Goal: Transaction & Acquisition: Purchase product/service

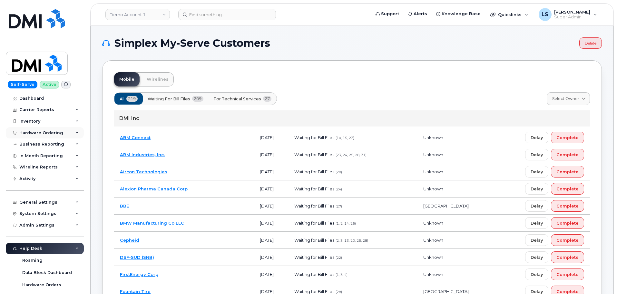
click at [57, 133] on div "Hardware Ordering" at bounding box center [41, 132] width 44 height 5
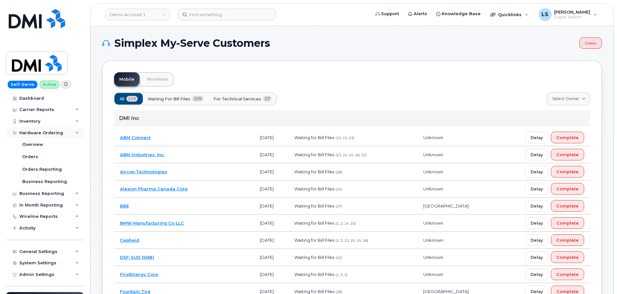
click at [59, 132] on div "Hardware Ordering" at bounding box center [41, 132] width 44 height 5
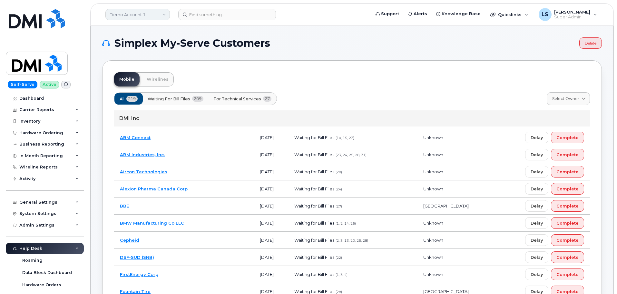
click at [135, 20] on link "Demo Account 1" at bounding box center [137, 15] width 65 height 12
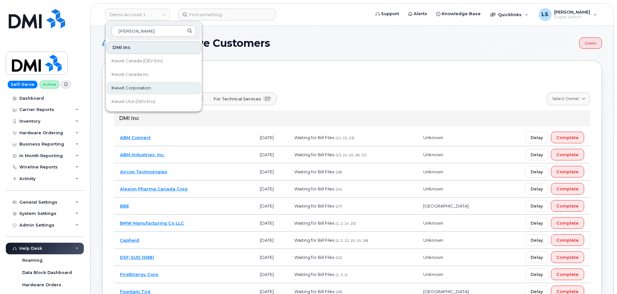
type input "kiewit"
click at [135, 87] on span "Kiewit Corporation" at bounding box center [131, 88] width 39 height 6
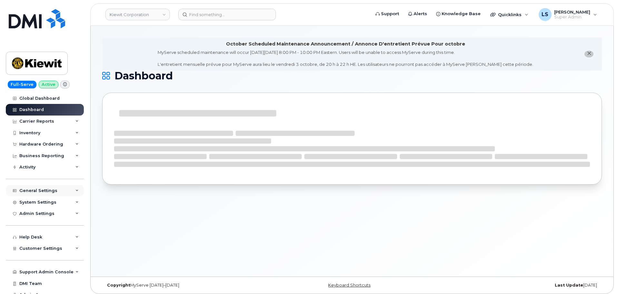
click at [49, 188] on div "General Settings" at bounding box center [38, 190] width 38 height 5
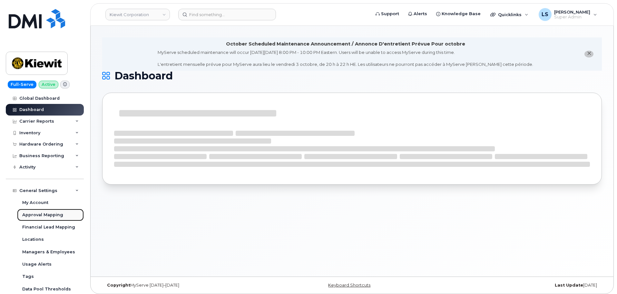
click at [43, 217] on div "Approval Mapping" at bounding box center [42, 215] width 41 height 6
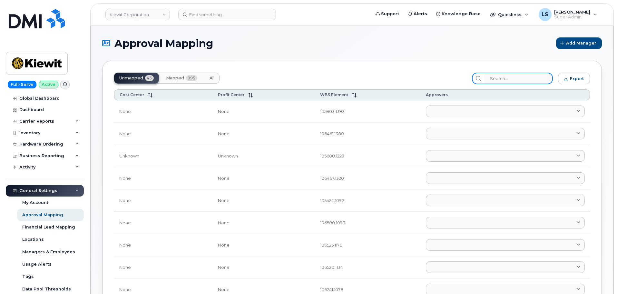
click at [514, 81] on input "search" at bounding box center [518, 79] width 69 height 12
paste input "105207.1299"
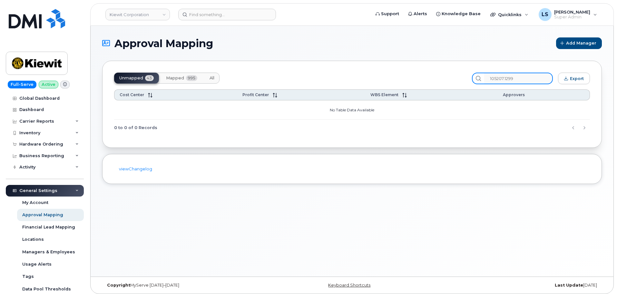
type input "105207.1299"
click at [214, 78] on span "All" at bounding box center [212, 77] width 5 height 5
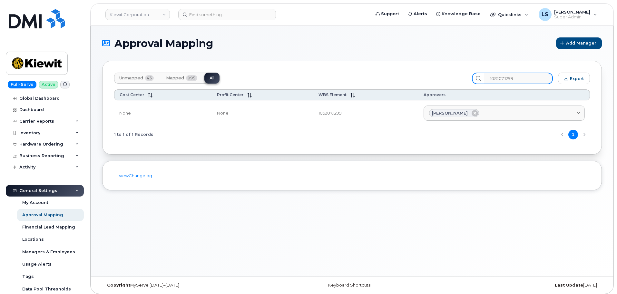
drag, startPoint x: 527, startPoint y: 77, endPoint x: 372, endPoint y: 77, distance: 154.8
click at [395, 69] on div "Unmapped 43 Mapped 995 All 105207.1299 Export Cost Center Profit Center WBS Ele…" at bounding box center [352, 108] width 500 height 94
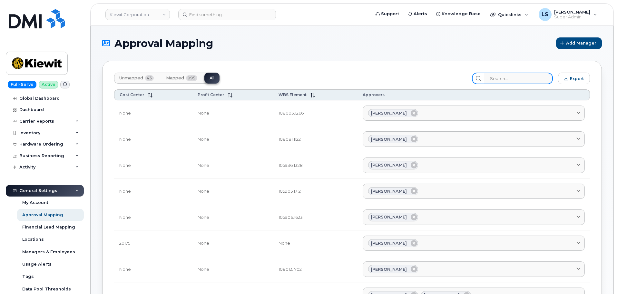
click at [528, 79] on input "search" at bounding box center [518, 79] width 69 height 12
paste input "105207.1301"
type input "105207.1301"
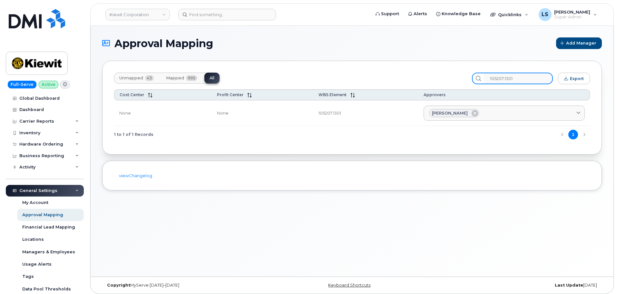
drag, startPoint x: 503, startPoint y: 78, endPoint x: 388, endPoint y: 64, distance: 115.1
click at [403, 62] on div "Unmapped 43 Mapped 995 All 105207.1301 Export Cost Center Profit Center WBS Ele…" at bounding box center [352, 108] width 500 height 94
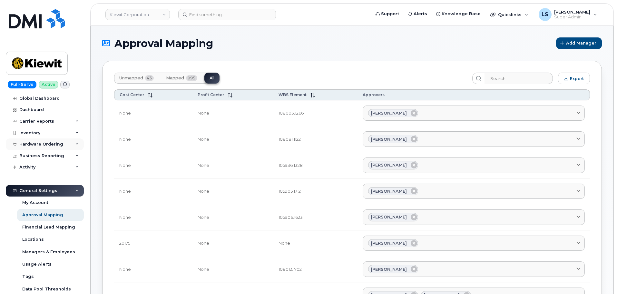
click at [51, 146] on div "Hardware Ordering" at bounding box center [41, 144] width 44 height 5
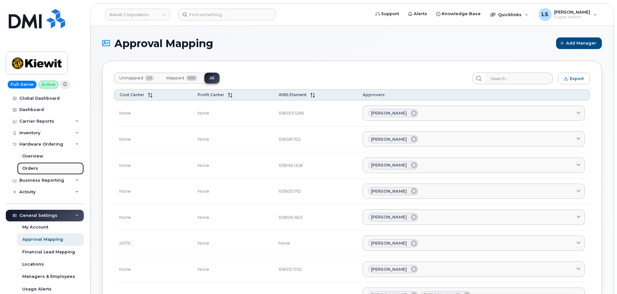
click at [37, 168] on link "Orders" at bounding box center [50, 168] width 67 height 12
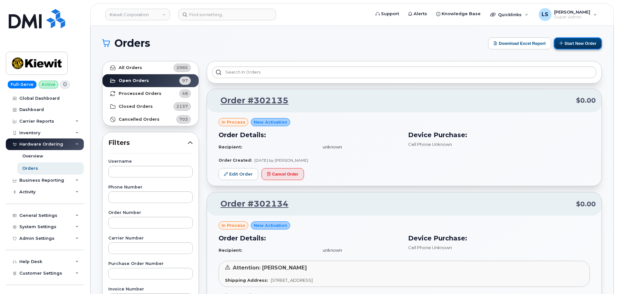
click at [575, 45] on button "Start New Order" at bounding box center [578, 43] width 48 height 12
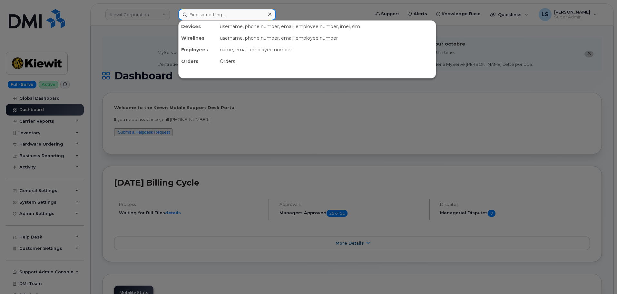
click at [248, 19] on input at bounding box center [227, 15] width 98 height 12
paste input "583437"
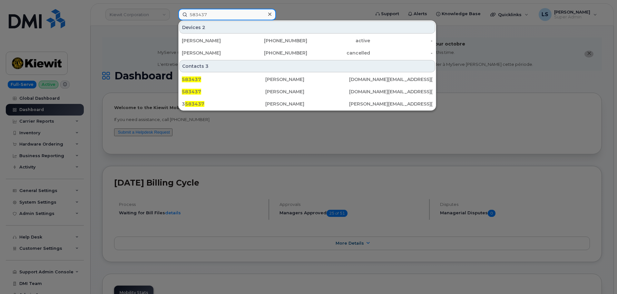
drag, startPoint x: 234, startPoint y: 13, endPoint x: 133, endPoint y: 14, distance: 101.9
click at [173, 13] on div "583437 Devices 2 ROSANGELIE VEGA 857-523-5435 active - MARQUITA BASS 657-360-49…" at bounding box center [272, 15] width 198 height 12
paste input "68"
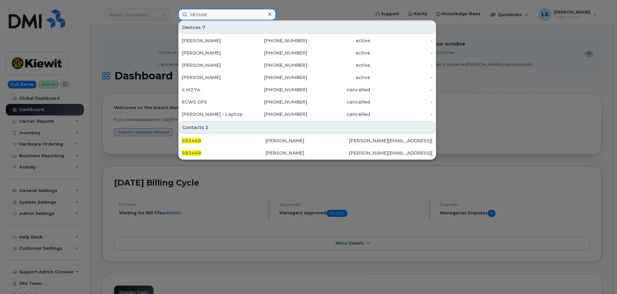
type input "583468"
drag, startPoint x: 125, startPoint y: 47, endPoint x: 122, endPoint y: 60, distance: 14.1
click at [123, 62] on div at bounding box center [308, 147] width 617 height 294
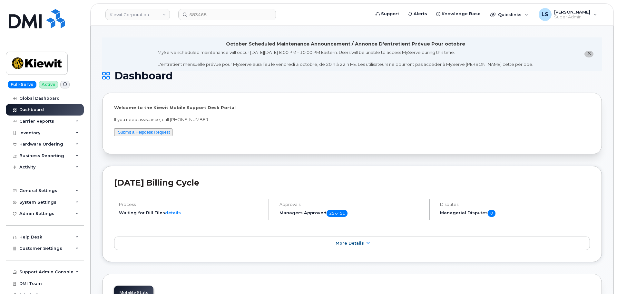
click at [152, 107] on p "Welcome to the Kiewit Mobile Support Desk Portal" at bounding box center [352, 108] width 476 height 6
click at [154, 108] on p "Welcome to the Kiewit Mobile Support Desk Portal" at bounding box center [352, 108] width 476 height 6
click at [164, 107] on p "Welcome to the Kiewit Mobile Support Desk Portal" at bounding box center [352, 108] width 476 height 6
click at [66, 147] on div "Hardware Ordering" at bounding box center [45, 144] width 78 height 12
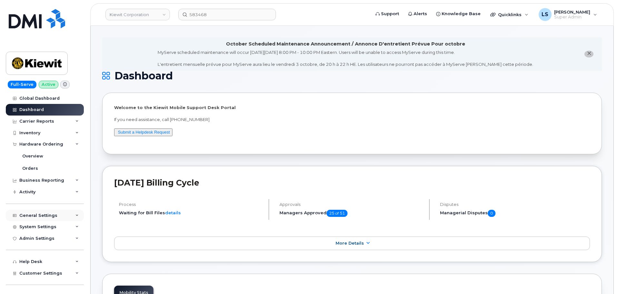
click at [47, 217] on div "General Settings" at bounding box center [38, 215] width 38 height 5
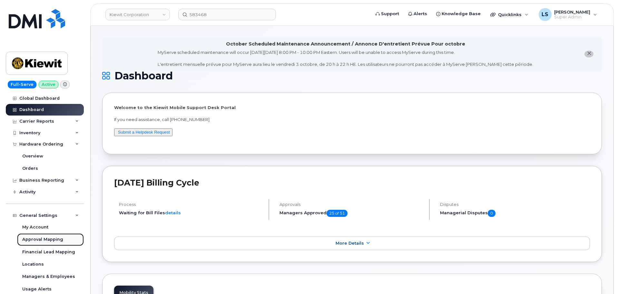
click at [50, 235] on link "Approval Mapping" at bounding box center [50, 239] width 67 height 12
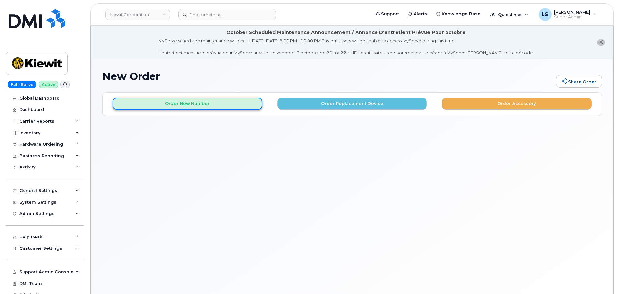
click at [171, 105] on button "Order New Number" at bounding box center [188, 104] width 150 height 12
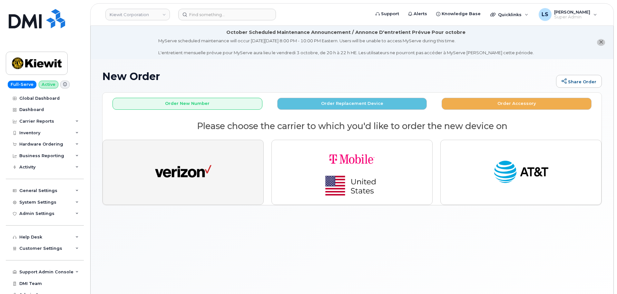
click at [160, 159] on img "button" at bounding box center [183, 172] width 56 height 29
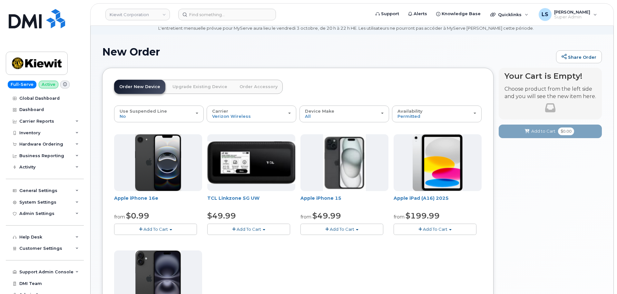
scroll to position [65, 0]
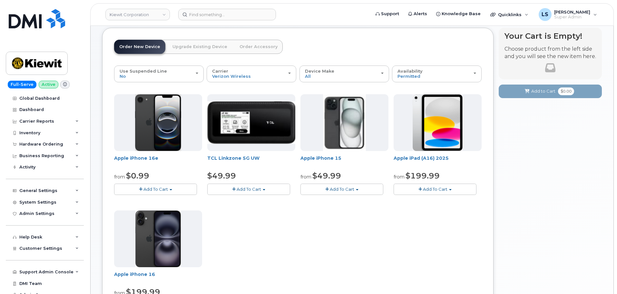
click at [343, 223] on div "Apple iPhone 16e from $0.99 Add To Cart $0.99 - 2 Year Activation (128GB) $599.…" at bounding box center [298, 207] width 368 height 227
click at [163, 188] on span "Add To Cart" at bounding box center [156, 188] width 25 height 5
click at [282, 231] on div "Apple iPhone 16e from $0.99 Add To Cart $0.99 - 2 Year Activation (128GB) $599.…" at bounding box center [298, 207] width 368 height 227
drag, startPoint x: 158, startPoint y: 156, endPoint x: 98, endPoint y: 164, distance: 60.5
click at [98, 164] on div "New Order Share Order × Share This Order If you want to allow others to create …" at bounding box center [352, 217] width 523 height 444
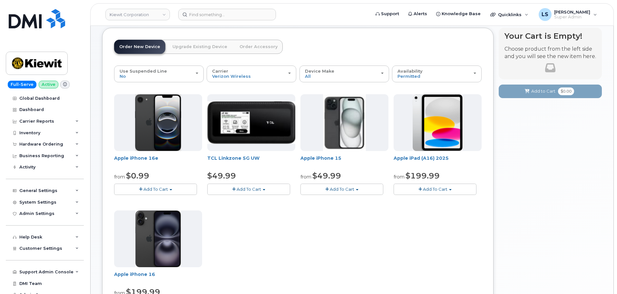
click at [293, 226] on div "Apple iPhone 16e from $0.99 Add To Cart $0.99 - 2 Year Activation (128GB) $599.…" at bounding box center [298, 207] width 368 height 227
click at [145, 187] on span "Add To Cart" at bounding box center [156, 188] width 25 height 5
click at [151, 201] on link "$0.99 - 2 Year Activation (128GB)" at bounding box center [157, 201] width 83 height 8
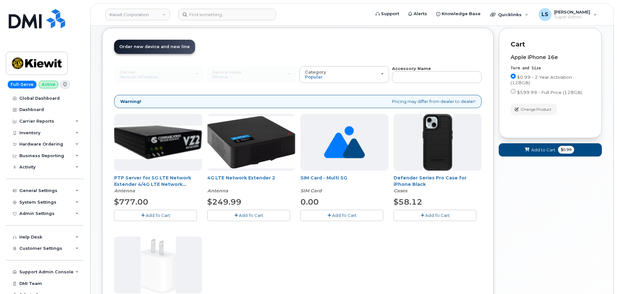
click at [443, 217] on span "Add To Cart" at bounding box center [437, 215] width 25 height 5
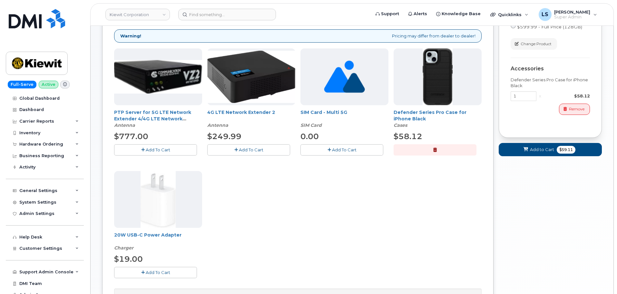
scroll to position [194, 0]
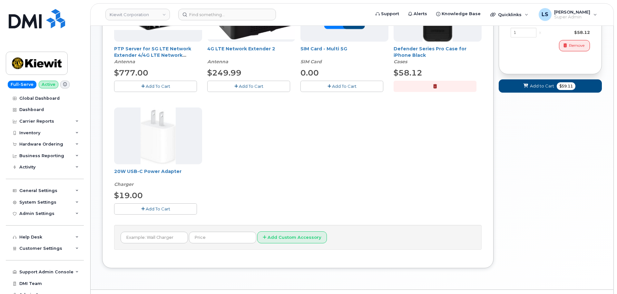
click at [171, 206] on button "Add To Cart" at bounding box center [155, 208] width 83 height 11
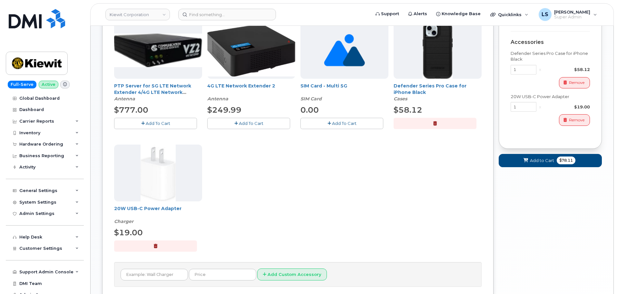
scroll to position [65, 0]
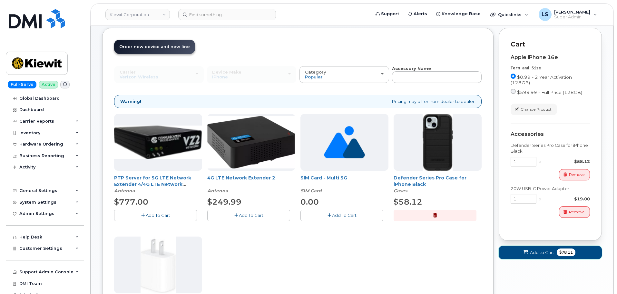
drag, startPoint x: 559, startPoint y: 253, endPoint x: 536, endPoint y: 262, distance: 24.5
click at [559, 253] on span "$78.11" at bounding box center [566, 252] width 19 height 8
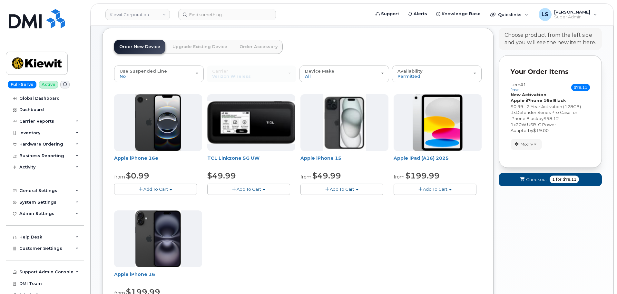
click at [153, 188] on span "Add To Cart" at bounding box center [156, 188] width 25 height 5
click at [151, 202] on link "$0.99 - 2 Year Activation (128GB)" at bounding box center [157, 201] width 83 height 8
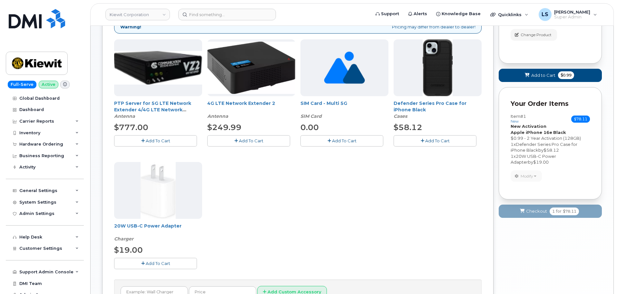
scroll to position [210, 0]
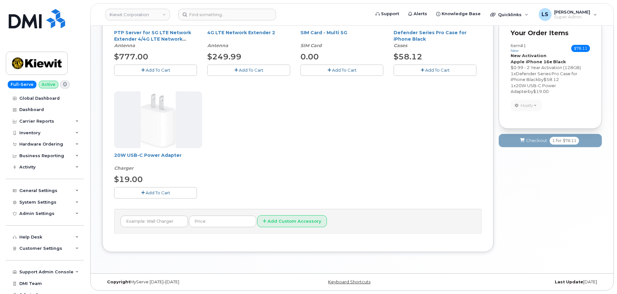
click at [446, 70] on span "Add To Cart" at bounding box center [437, 69] width 25 height 5
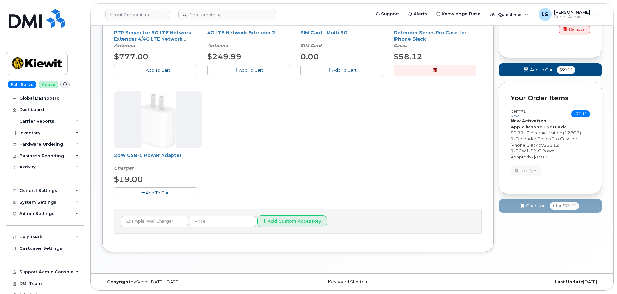
click at [137, 192] on button "Add To Cart" at bounding box center [155, 192] width 83 height 11
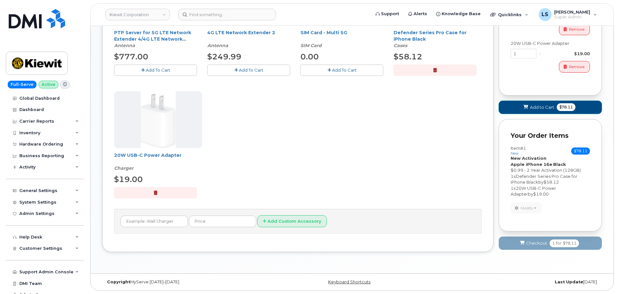
click at [537, 105] on span "Add to Cart" at bounding box center [542, 107] width 24 height 6
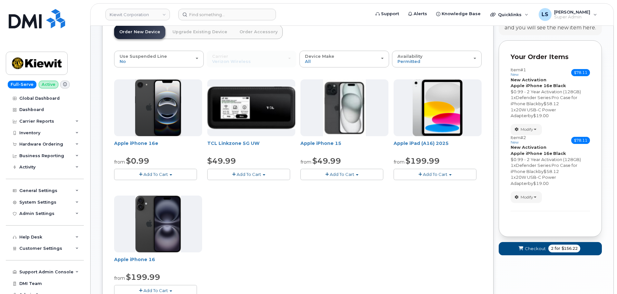
scroll to position [0, 0]
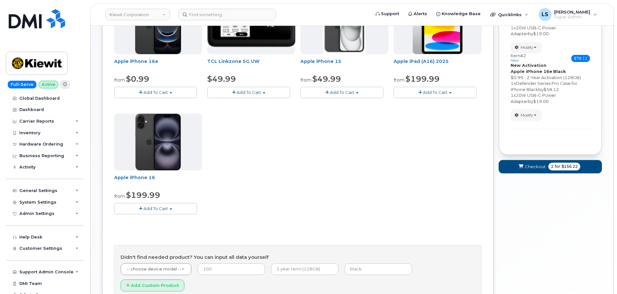
click at [569, 168] on span "$156.22" at bounding box center [570, 167] width 16 height 6
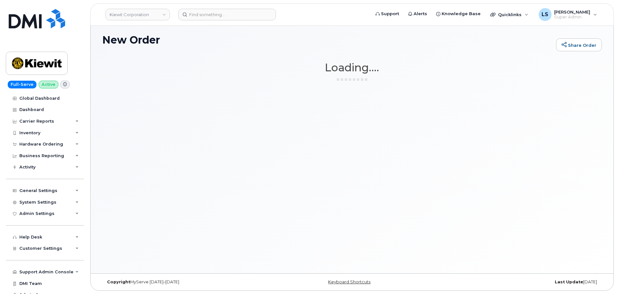
scroll to position [36, 0]
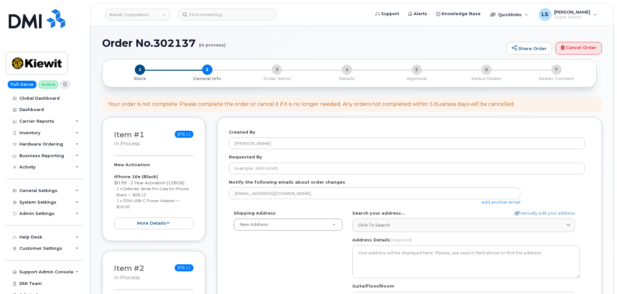
select select
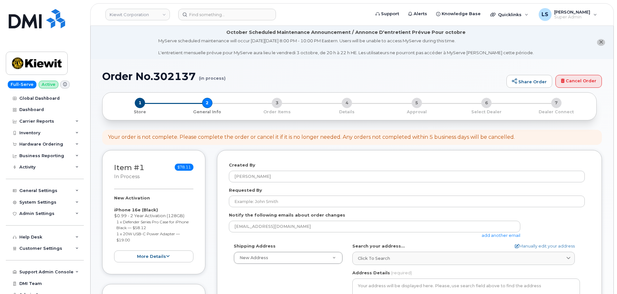
scroll to position [65, 0]
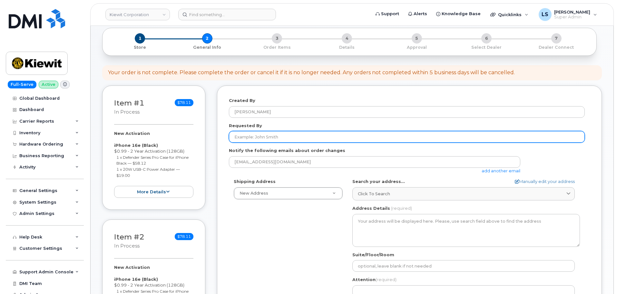
drag, startPoint x: 276, startPoint y: 134, endPoint x: 228, endPoint y: 105, distance: 56.3
click at [276, 134] on input "Requested By" at bounding box center [407, 137] width 356 height 12
paste input "[PERSON_NAME]"
type input "[PERSON_NAME]"
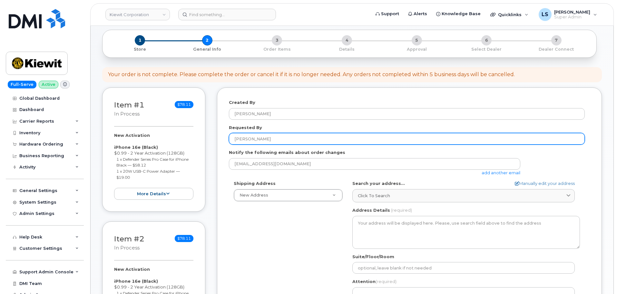
scroll to position [0, 0]
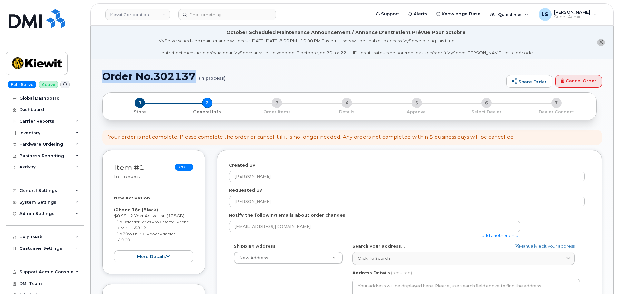
drag, startPoint x: 196, startPoint y: 77, endPoint x: 102, endPoint y: 80, distance: 94.2
copy h1 "Order No.302137"
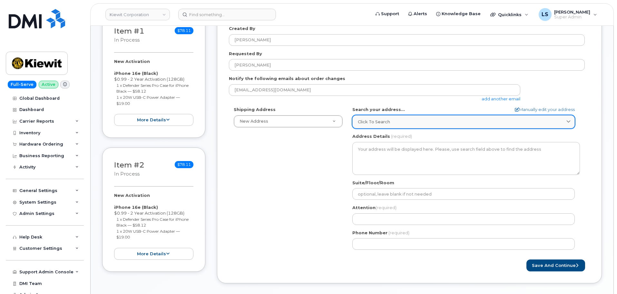
scroll to position [194, 0]
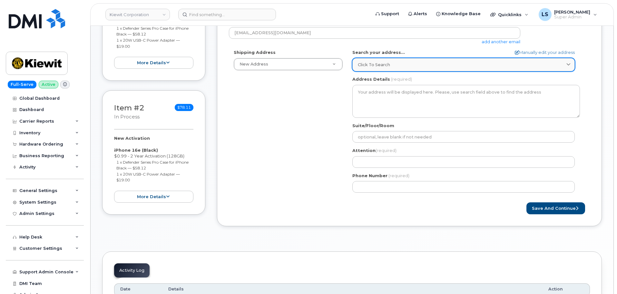
click at [392, 64] on div "Click to search" at bounding box center [464, 65] width 212 height 6
paste input "[STREET_ADDRESS]"
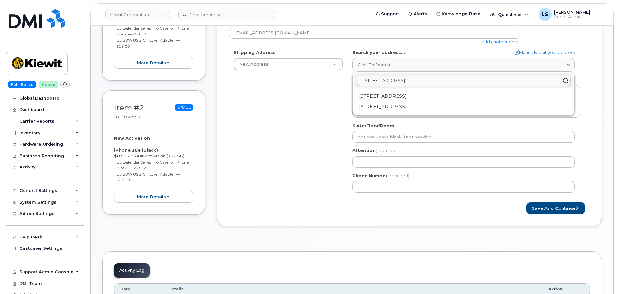
drag, startPoint x: 419, startPoint y: 80, endPoint x: 277, endPoint y: 75, distance: 142.3
click at [280, 69] on div "Shipping Address New Address New Address [STREET_ADDRESS][GEOGRAPHIC_DATA][PERS…" at bounding box center [407, 123] width 356 height 148
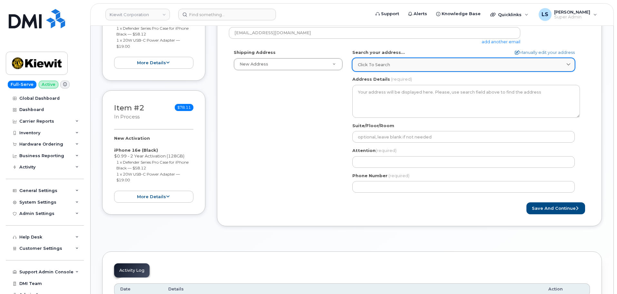
click at [389, 61] on link "Click to search" at bounding box center [464, 64] width 223 height 13
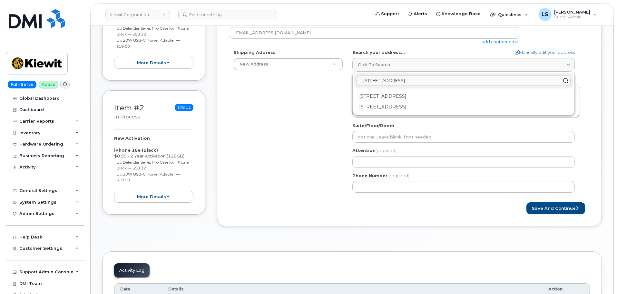
paste input ", [GEOGRAPHIC_DATA]"
type input "[STREET_ADDRESS]"
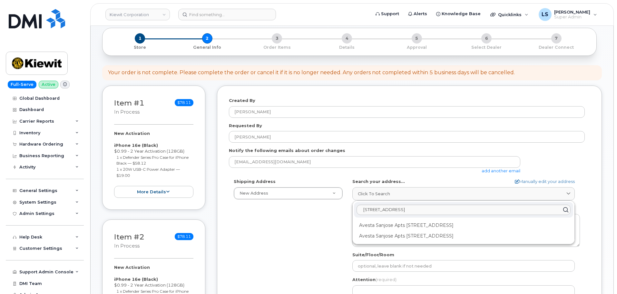
click at [315, 244] on div "Shipping Address New Address New Address [STREET_ADDRESS][GEOGRAPHIC_DATA][PERS…" at bounding box center [407, 252] width 356 height 148
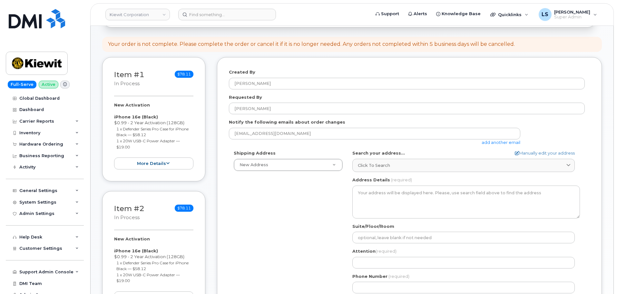
scroll to position [129, 0]
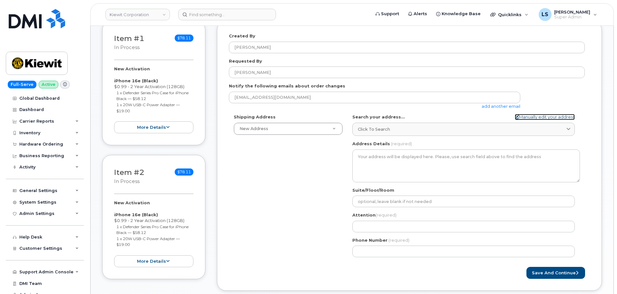
click at [538, 117] on link "Manually edit your address" at bounding box center [545, 117] width 60 height 6
select select
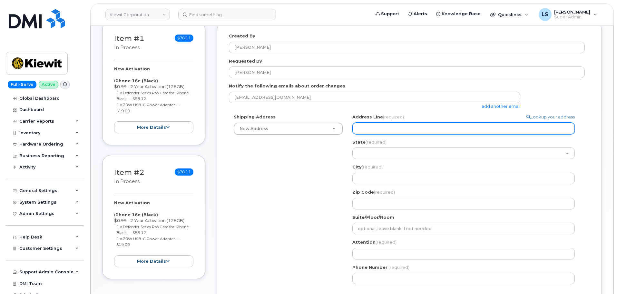
click at [394, 132] on input "Address Line (required)" at bounding box center [464, 129] width 223 height 12
paste input "[STREET_ADDRESS]"
type input "[STREET_ADDRESS]"
select select
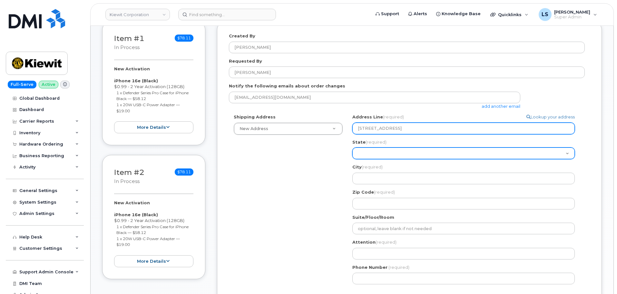
type input "[STREET_ADDRESS]"
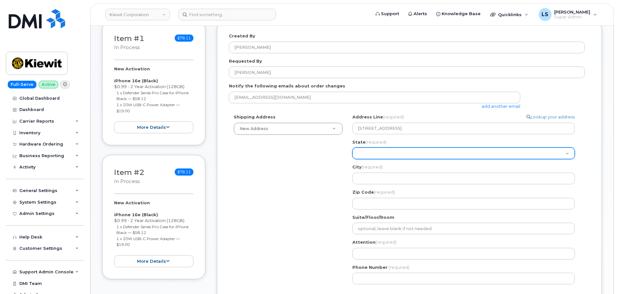
click at [366, 158] on select "[US_STATE] [US_STATE] [US_STATE] [US_STATE] [US_STATE] [US_STATE] [US_STATE] [U…" at bounding box center [464, 153] width 223 height 12
select select "CA"
click at [353, 147] on select "[US_STATE] [US_STATE] [US_STATE] [US_STATE] [US_STATE] [US_STATE] [US_STATE] [U…" at bounding box center [464, 153] width 223 height 12
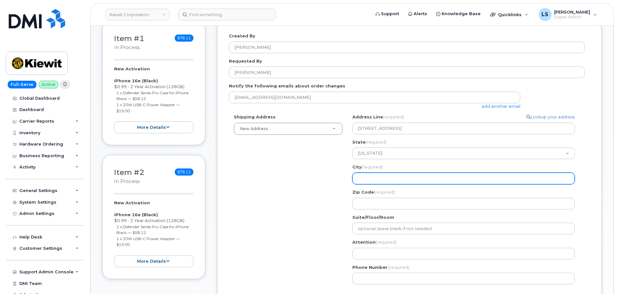
click at [368, 176] on input "City (required)" at bounding box center [464, 179] width 223 height 12
select select
type input "S"
select select
type input "Sa"
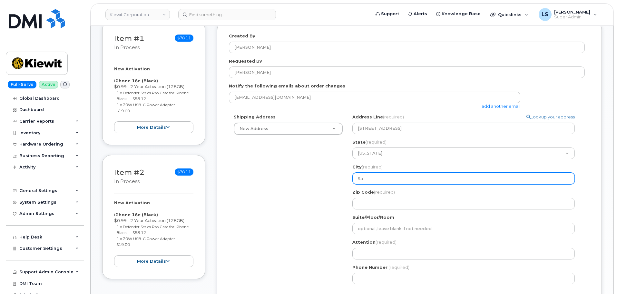
select select
type input "San"
select select
type input "San J"
select select
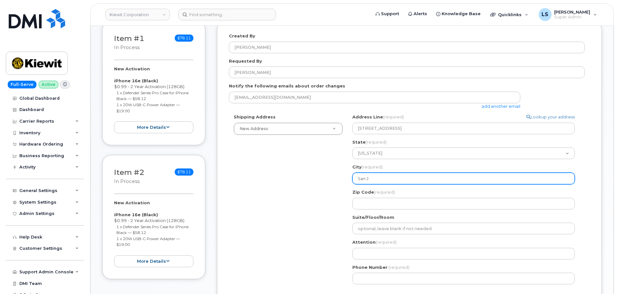
type input "San Jo"
select select
type input "San Jos"
select select
type input "San Jose"
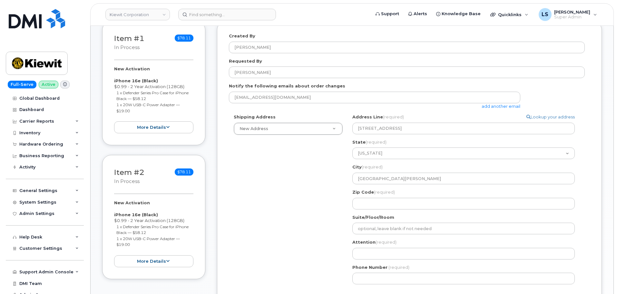
click at [318, 182] on div "Shipping Address New Address New Address 6200 Lee Vista Blvd 206 Mcgavock Pike …" at bounding box center [407, 201] width 356 height 175
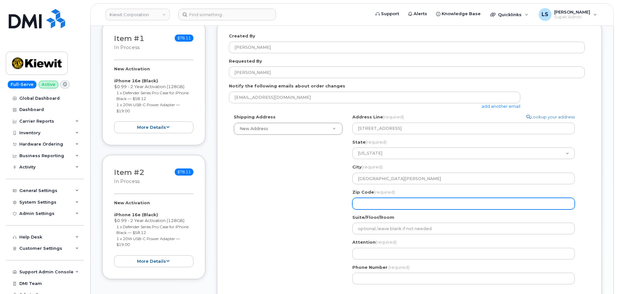
click at [383, 205] on input "Zip Code (required)" at bounding box center [464, 204] width 223 height 12
paste input "801 Newhall St, San Jose, CA 95110"
type input "801 Newhall St, San Jose, CA 95110"
drag, startPoint x: 420, startPoint y: 203, endPoint x: 290, endPoint y: 189, distance: 131.3
click at [292, 190] on div "Shipping Address New Address New Address 6200 Lee Vista Blvd 206 Mcgavock Pike …" at bounding box center [407, 201] width 356 height 175
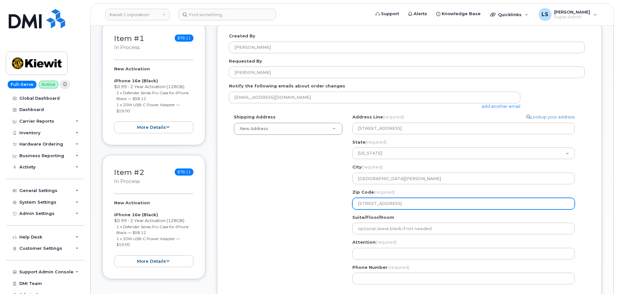
select select
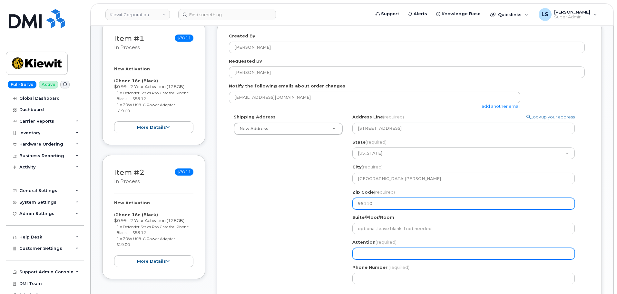
type input "95110"
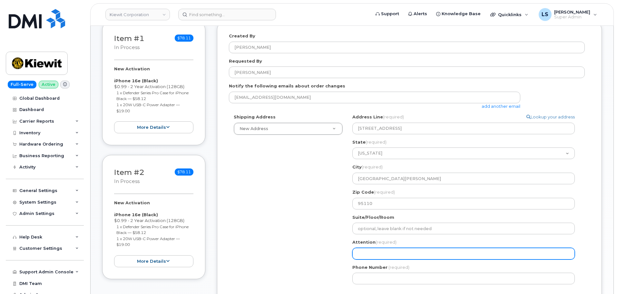
click at [375, 252] on input "Attention (required)" at bounding box center [464, 254] width 223 height 12
paste input "[PERSON_NAME]"
select select
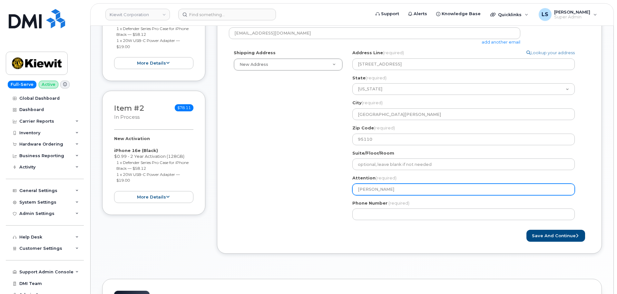
scroll to position [194, 0]
type input "[PERSON_NAME]"
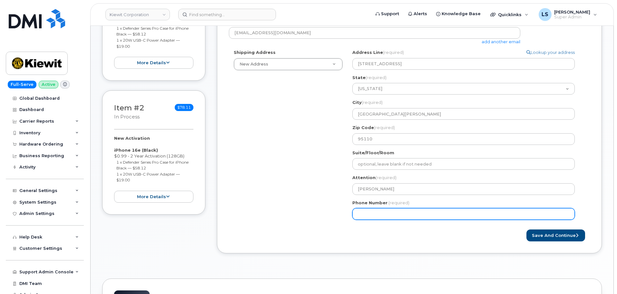
drag, startPoint x: 370, startPoint y: 221, endPoint x: 334, endPoint y: 188, distance: 48.9
click at [369, 220] on div "CA San Jose Search your address... Manually edit your address Click to search 8…" at bounding box center [466, 136] width 237 height 175
paste input "7076609428"
select select
type input "7076609428"
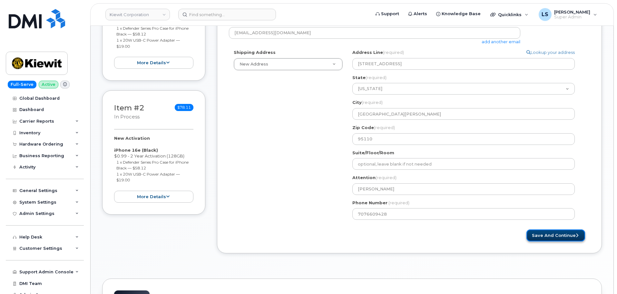
click at [550, 239] on button "Save and Continue" at bounding box center [556, 235] width 59 height 12
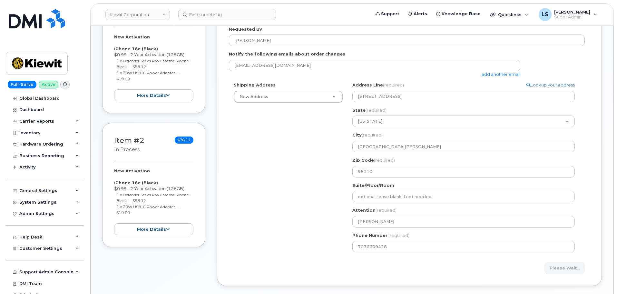
scroll to position [161, 0]
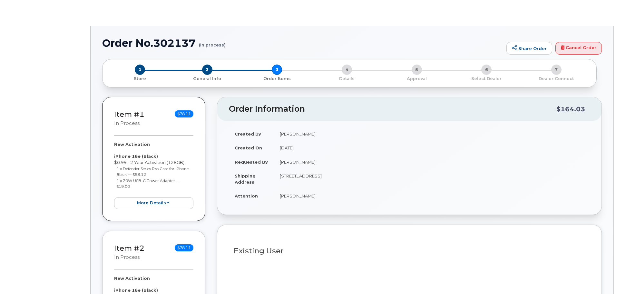
select select
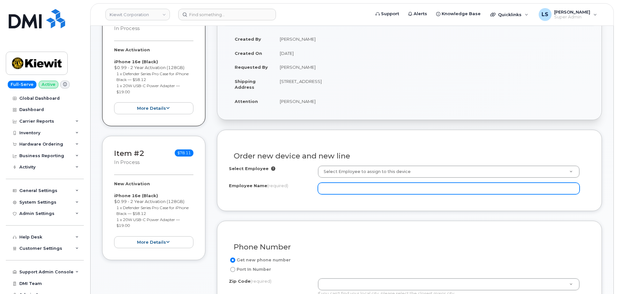
scroll to position [194, 0]
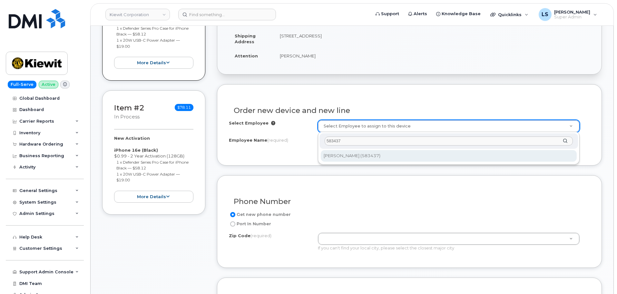
type input "583437"
drag, startPoint x: 351, startPoint y: 156, endPoint x: 346, endPoint y: 160, distance: 6.5
type input "2991457"
type input "[PERSON_NAME]"
type input "[STREET_ADDRESS]"
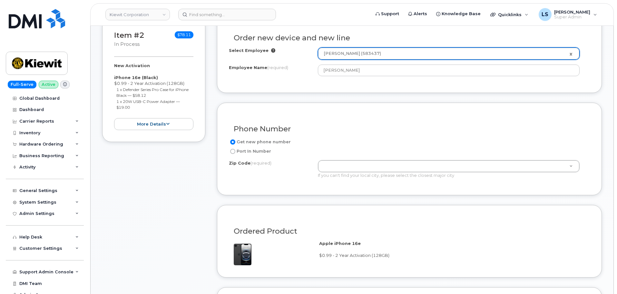
scroll to position [290, 0]
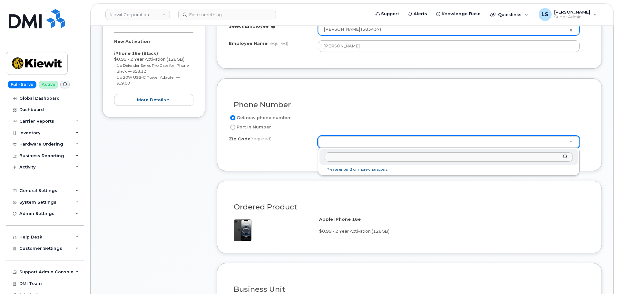
drag, startPoint x: 329, startPoint y: 142, endPoint x: 228, endPoint y: 14, distance: 163.3
paste input "95110"
type input "95110"
drag, startPoint x: 354, startPoint y: 175, endPoint x: 353, endPoint y: 179, distance: 4.2
type input "95110 ([GEOGRAPHIC_DATA], [GEOGRAPHIC_DATA])"
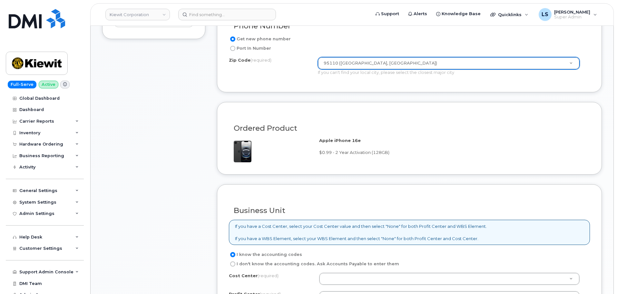
scroll to position [484, 0]
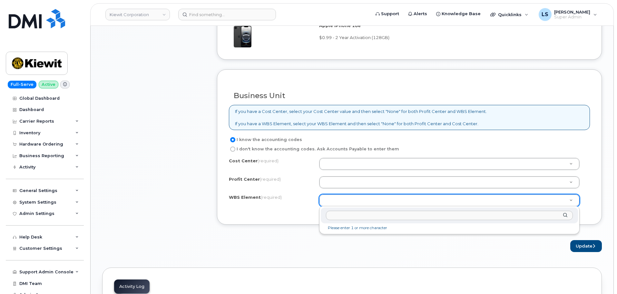
drag, startPoint x: 344, startPoint y: 201, endPoint x: 321, endPoint y: 188, distance: 26.5
paste input "105207.1301"
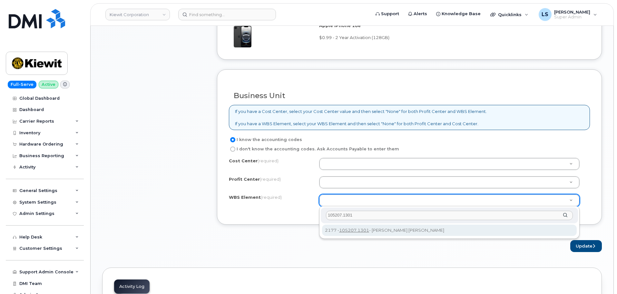
type input "105207.1301"
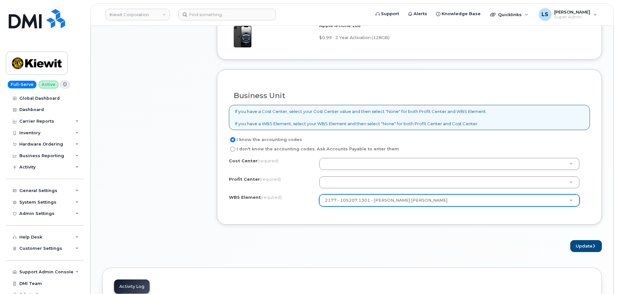
click at [339, 157] on div "I know the accounting codes I don't know the accounting codes. Ask Accounts Pay…" at bounding box center [409, 174] width 361 height 77
drag, startPoint x: 339, startPoint y: 161, endPoint x: 346, endPoint y: 159, distance: 7.6
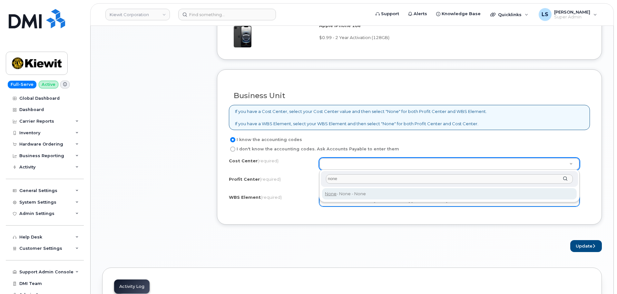
type input "none"
type input "None"
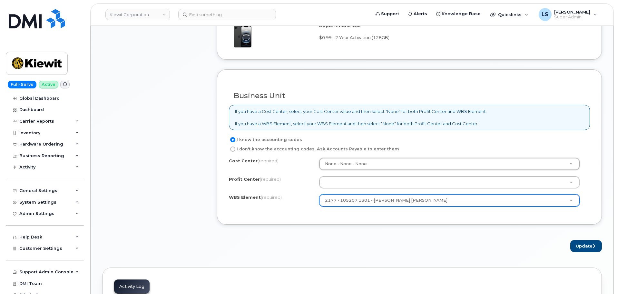
click at [349, 174] on div "Cost Center (required) None - None - None None Profit Center (required) None - …" at bounding box center [409, 185] width 361 height 55
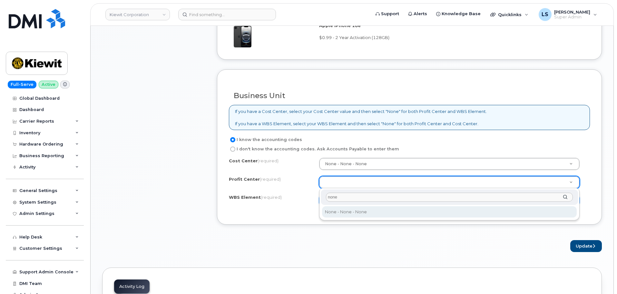
type input "none"
select select "None"
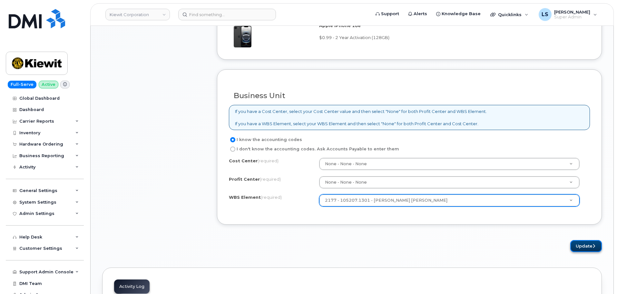
click at [590, 245] on button "Update" at bounding box center [587, 246] width 32 height 12
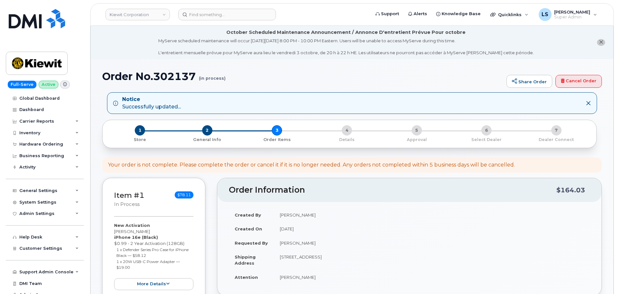
select select
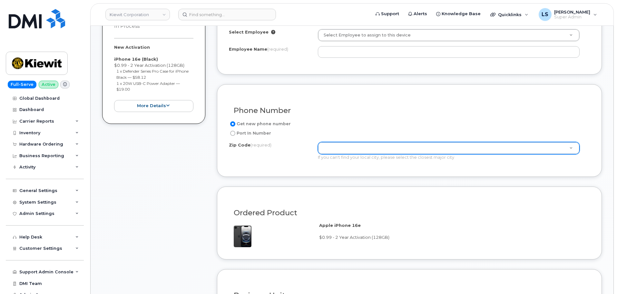
scroll to position [258, 0]
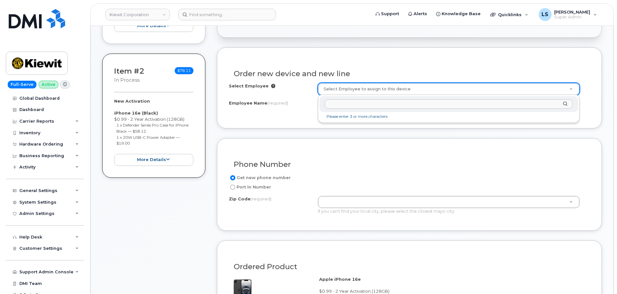
drag, startPoint x: 359, startPoint y: 108, endPoint x: 356, endPoint y: 106, distance: 3.5
click at [357, 106] on input "text" at bounding box center [449, 103] width 248 height 9
paste input "583468"
type input "583468"
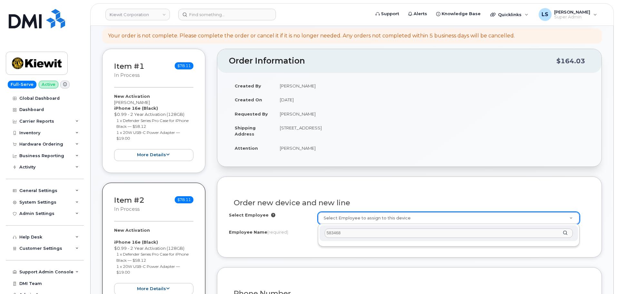
scroll to position [194, 0]
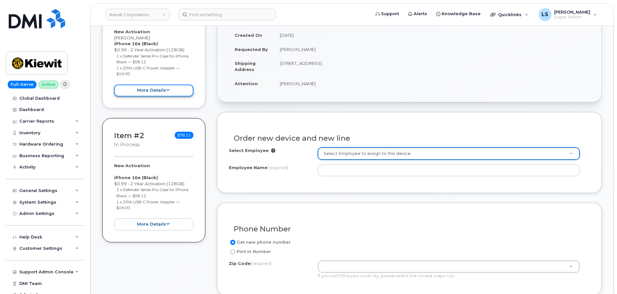
click at [134, 89] on button "more details" at bounding box center [153, 91] width 79 height 12
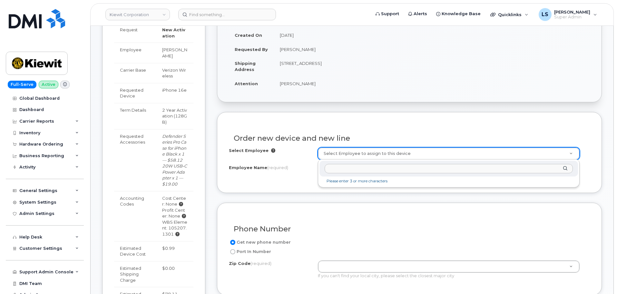
paste input "583468"
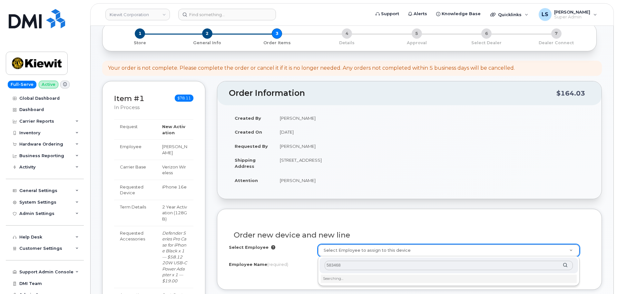
scroll to position [258, 0]
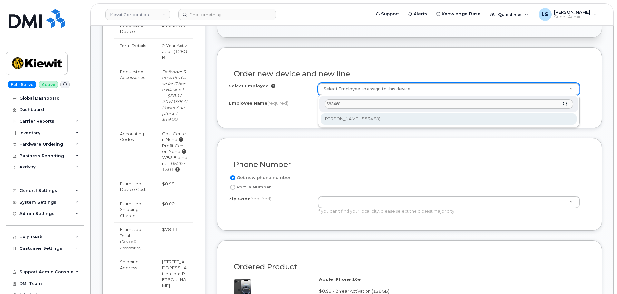
type input "583468"
type input "2991450"
type input "Daniel Escareno"
type input "801 Newhall St"
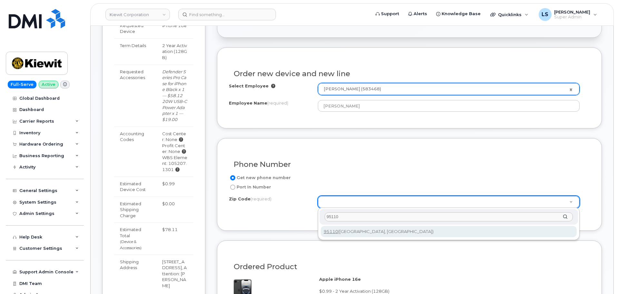
type input "95110"
type input "95110 (San Jose, CA)"
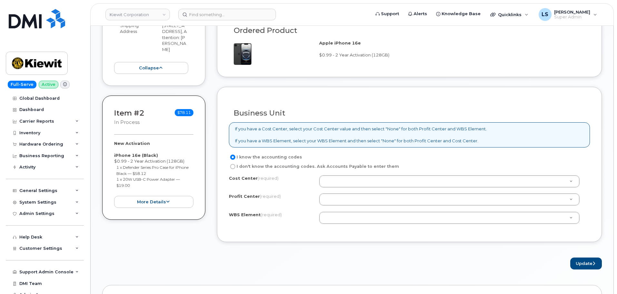
scroll to position [548, 0]
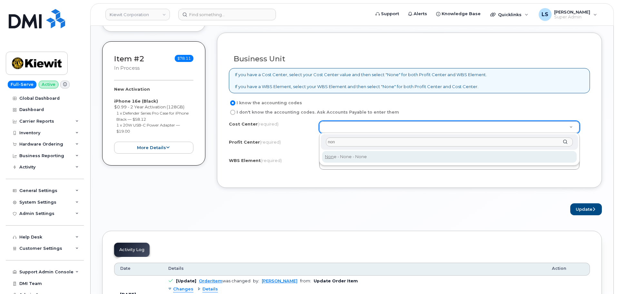
type input "non"
type input "None"
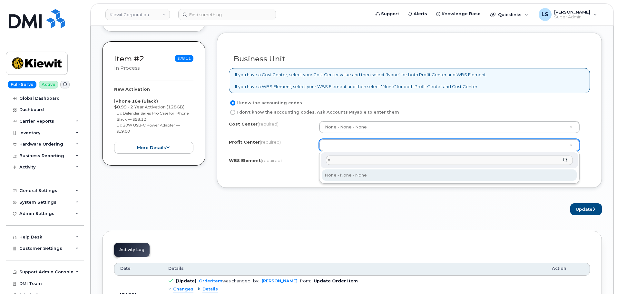
type input "n"
select select "None"
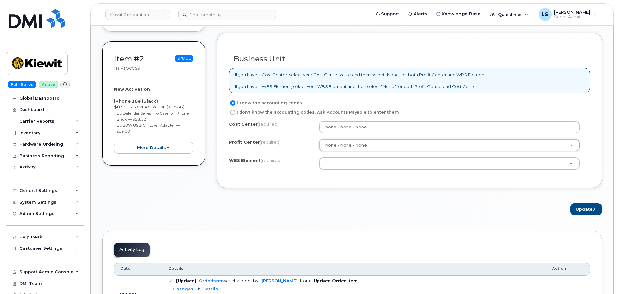
click at [349, 155] on div "Cost Center (required) None - None - None None Profit Center (required) None - …" at bounding box center [409, 148] width 361 height 55
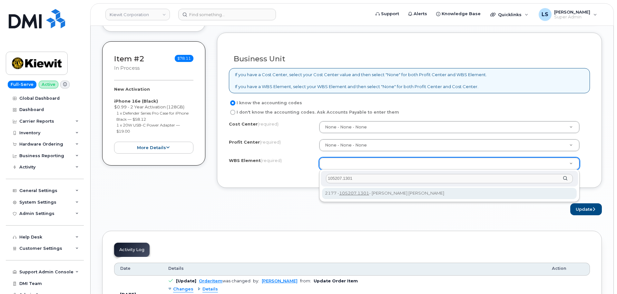
type input "105207.1301"
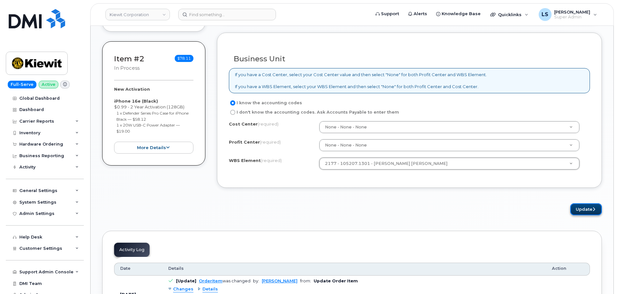
click at [589, 208] on button "Update" at bounding box center [587, 209] width 32 height 12
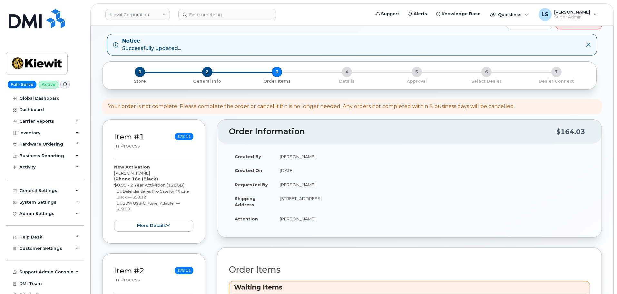
scroll to position [258, 0]
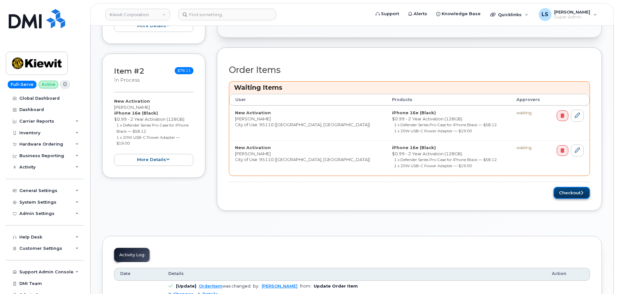
click at [573, 194] on button "Checkout" at bounding box center [572, 193] width 36 height 12
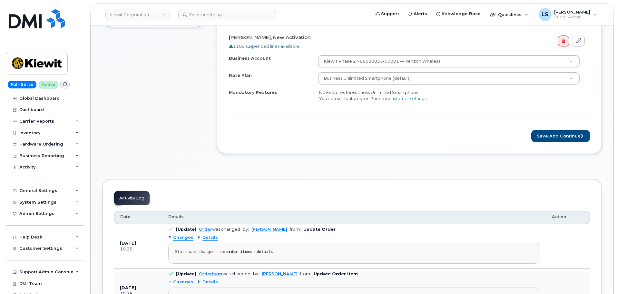
scroll to position [387, 0]
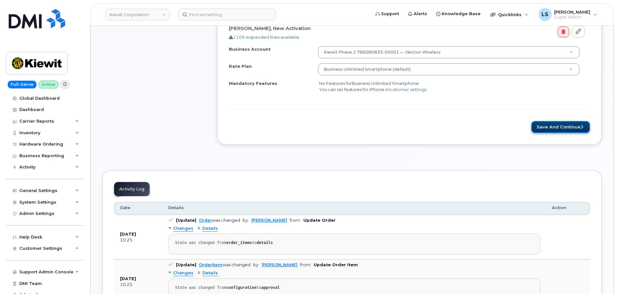
click at [552, 123] on button "Save and Continue" at bounding box center [561, 127] width 59 height 12
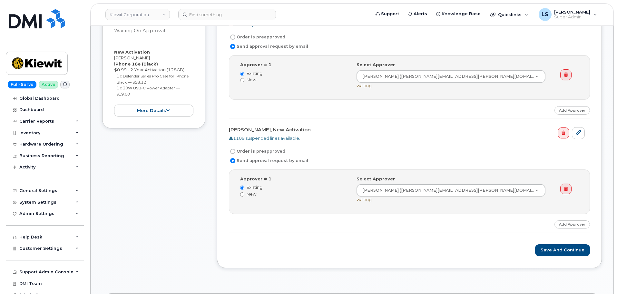
scroll to position [355, 0]
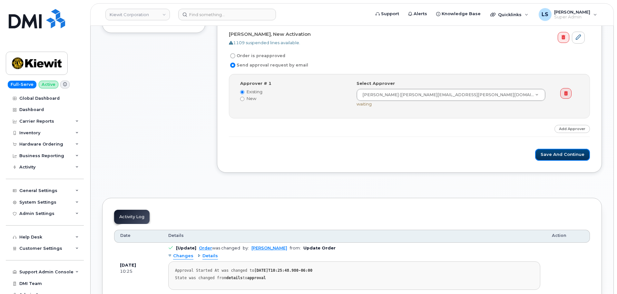
click at [556, 151] on button "Save and Continue" at bounding box center [562, 155] width 55 height 12
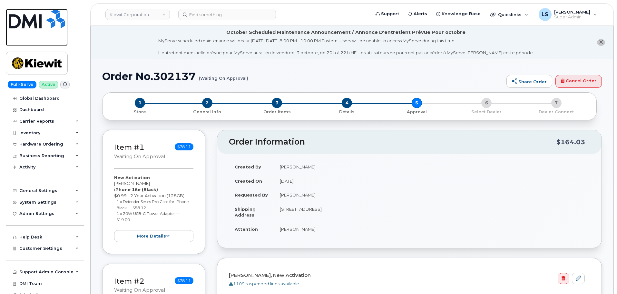
click at [37, 24] on img at bounding box center [37, 18] width 56 height 19
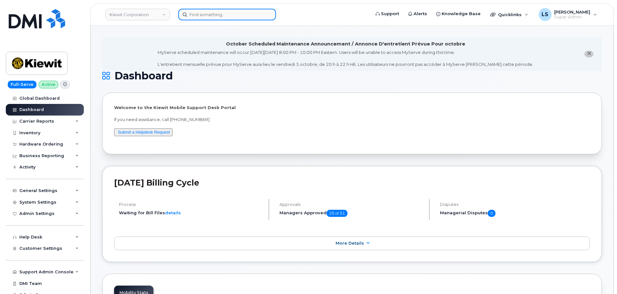
click at [194, 18] on input at bounding box center [227, 15] width 98 height 12
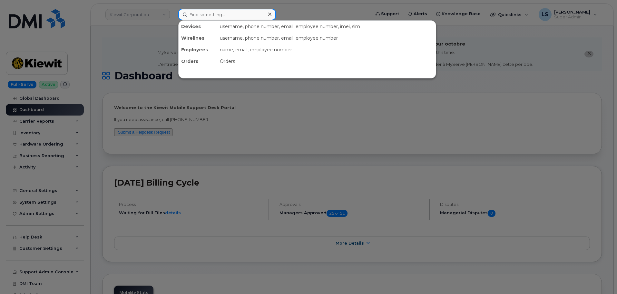
paste input "Renante Labrador"
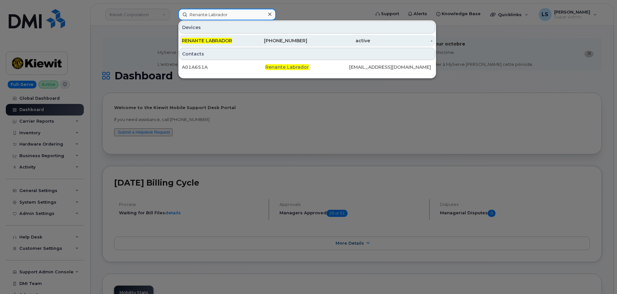
type input "Renante Labrador"
click at [240, 38] on div "RENANTE LABRADOR" at bounding box center [213, 40] width 63 height 6
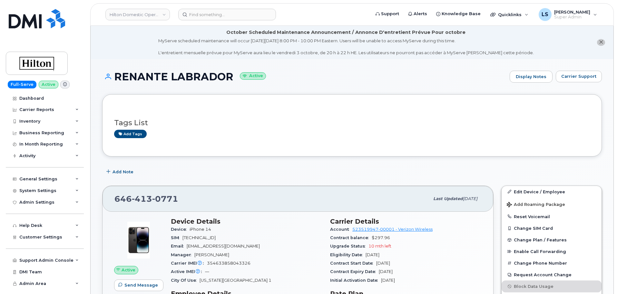
drag, startPoint x: 178, startPoint y: 197, endPoint x: 112, endPoint y: 200, distance: 66.5
click at [113, 200] on div "[PHONE_NUMBER] Last updated [DATE]" at bounding box center [298, 199] width 391 height 26
copy span "[PHONE_NUMBER]"
